Goal: Task Accomplishment & Management: Use online tool/utility

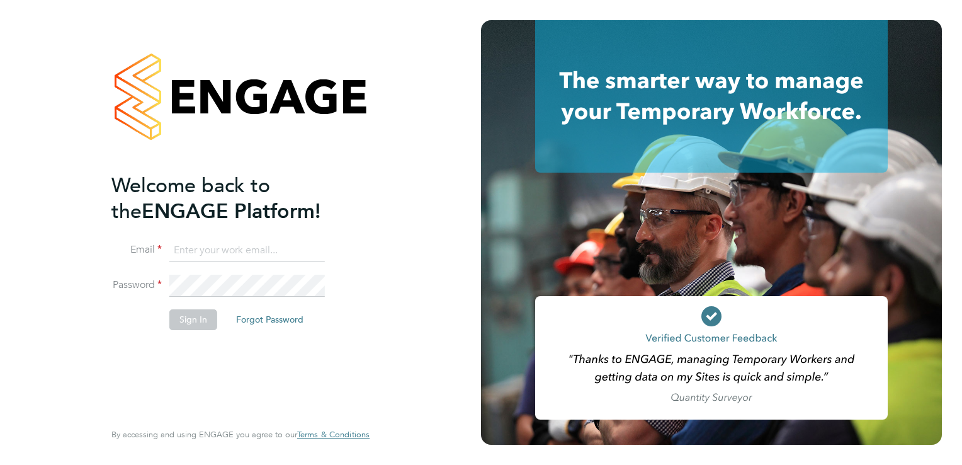
type input "donna.bradley@torus.co.uk"
click at [186, 314] on button "Sign In" at bounding box center [193, 319] width 48 height 20
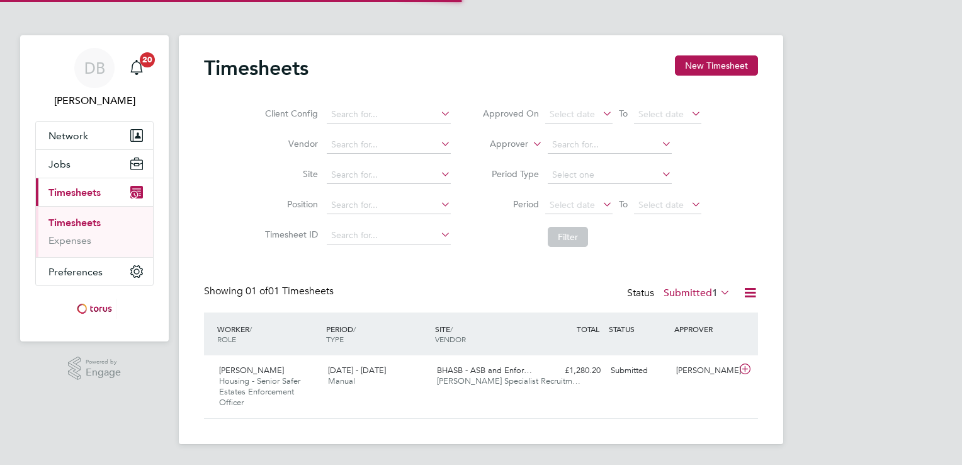
scroll to position [31, 110]
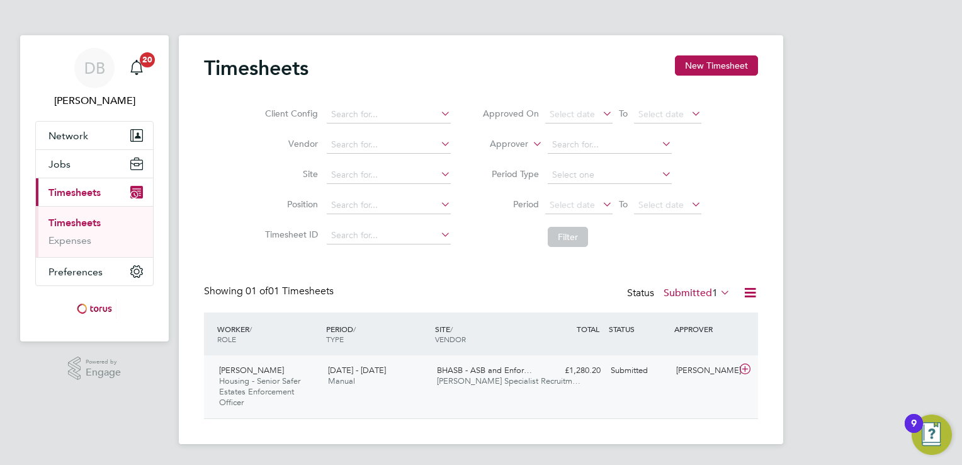
click at [476, 384] on span "[PERSON_NAME] Specialist Recruitm…" at bounding box center [509, 380] width 144 height 11
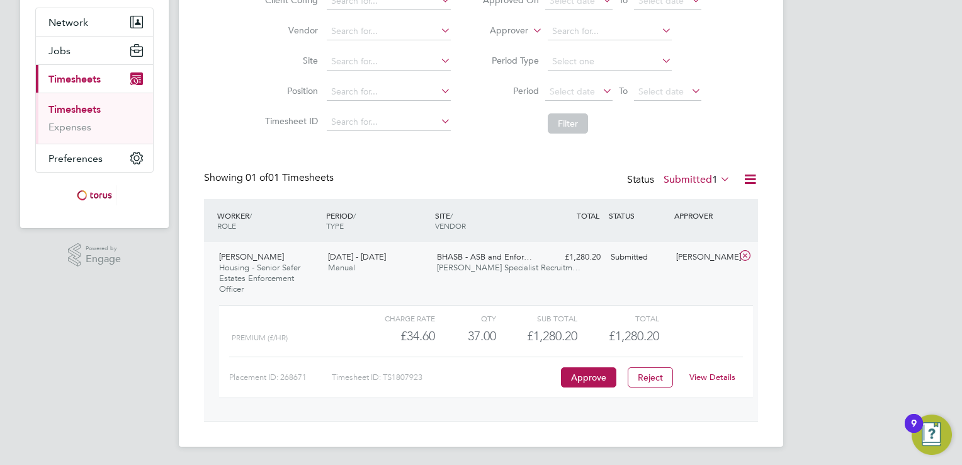
scroll to position [114, 0]
click at [589, 375] on button "Approve" at bounding box center [588, 376] width 55 height 20
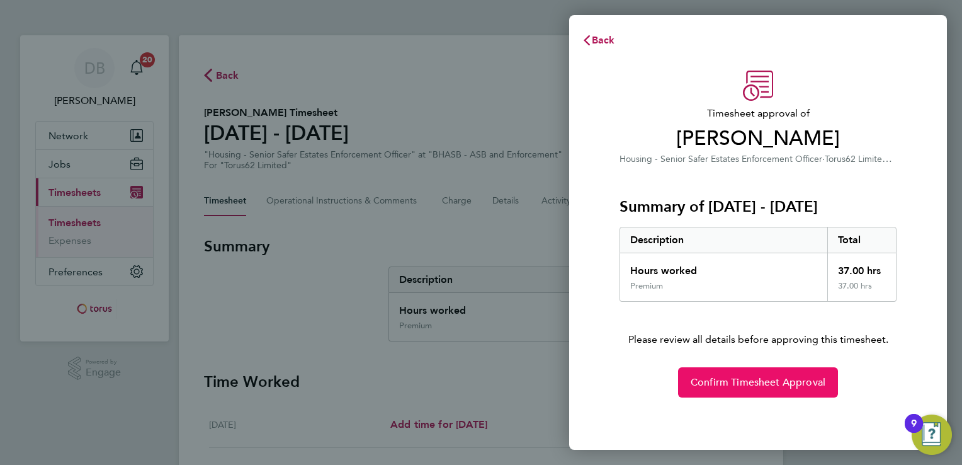
click at [696, 380] on span "Confirm Timesheet Approval" at bounding box center [758, 382] width 135 height 13
